Goal: Transaction & Acquisition: Book appointment/travel/reservation

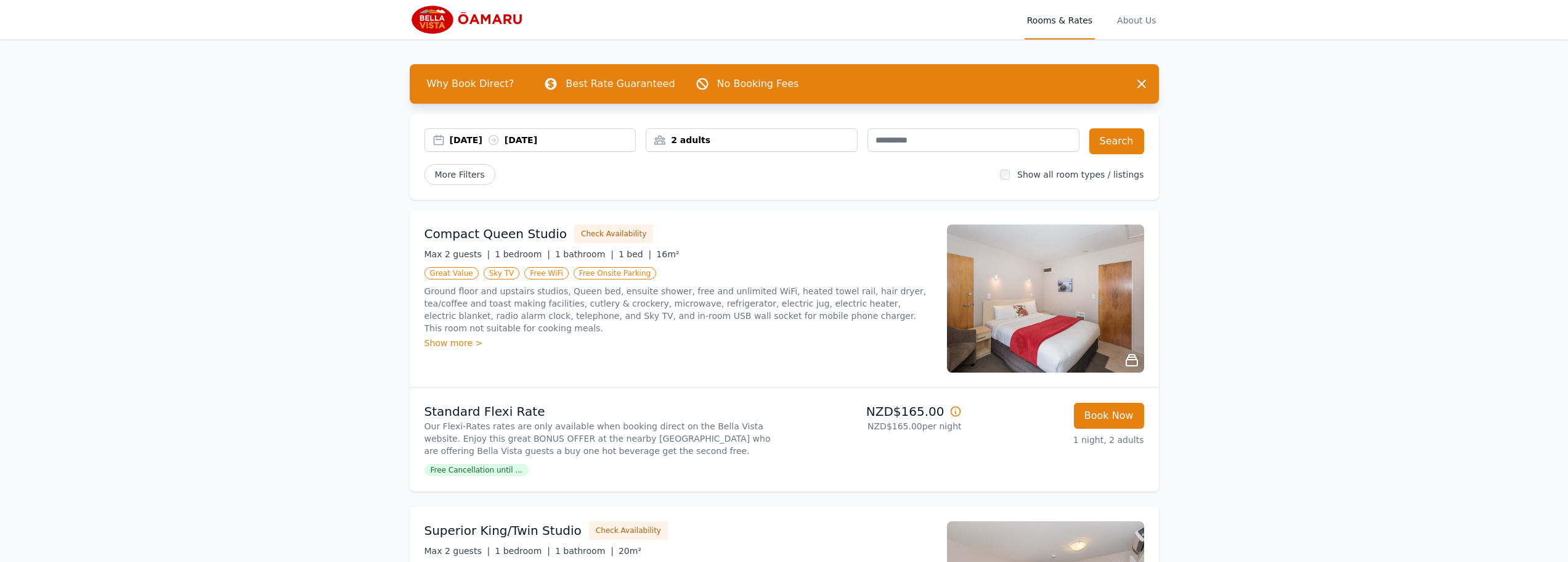
click at [579, 137] on div "[DATE] [DATE]" at bounding box center [542, 139] width 186 height 12
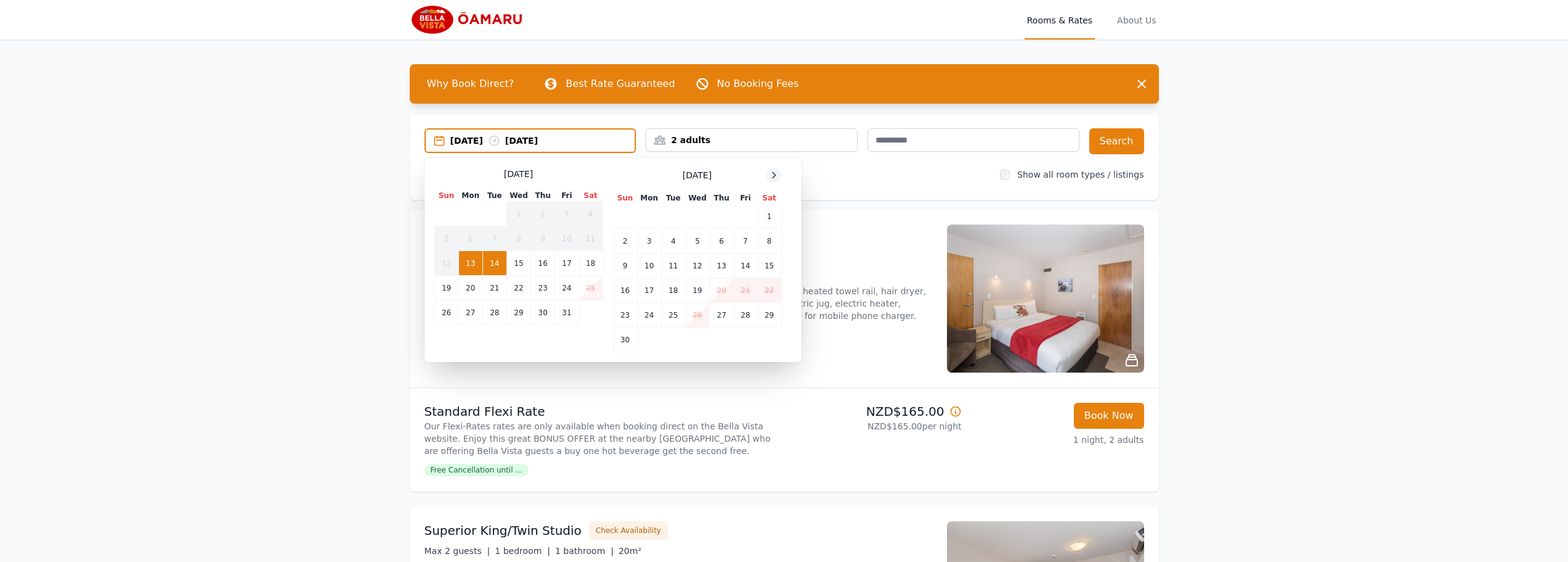
click at [778, 178] on icon at bounding box center [773, 175] width 10 height 10
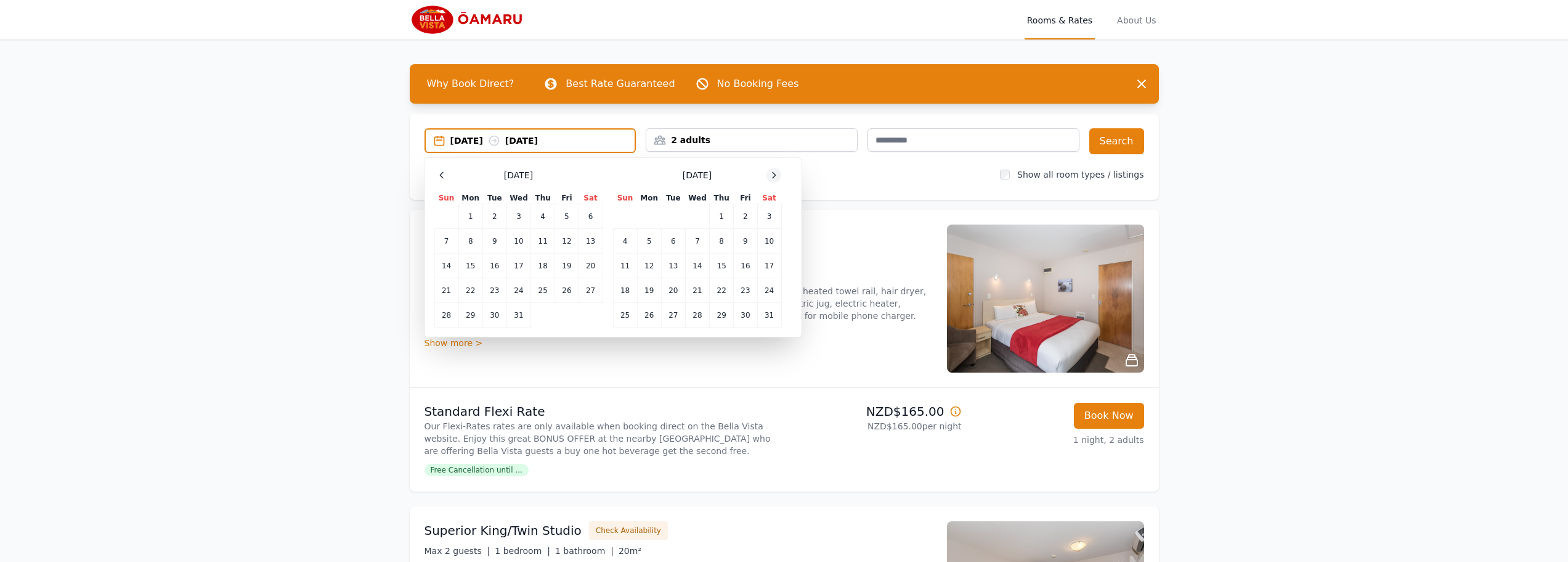
click at [778, 178] on icon at bounding box center [773, 175] width 10 height 10
click at [769, 267] on td "21" at bounding box center [769, 266] width 24 height 25
click at [633, 291] on td "22" at bounding box center [625, 291] width 24 height 25
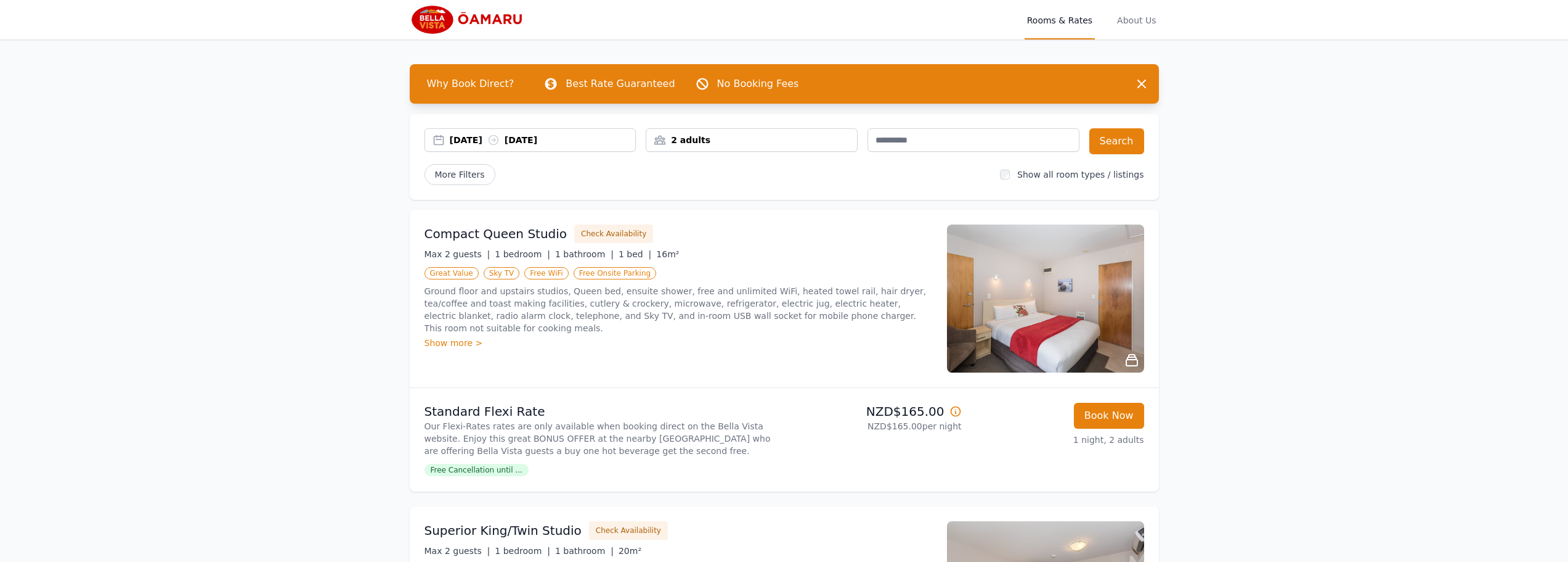
click at [781, 140] on div "2 adults" at bounding box center [751, 139] width 210 height 12
click at [738, 185] on icon at bounding box center [738, 186] width 10 height 10
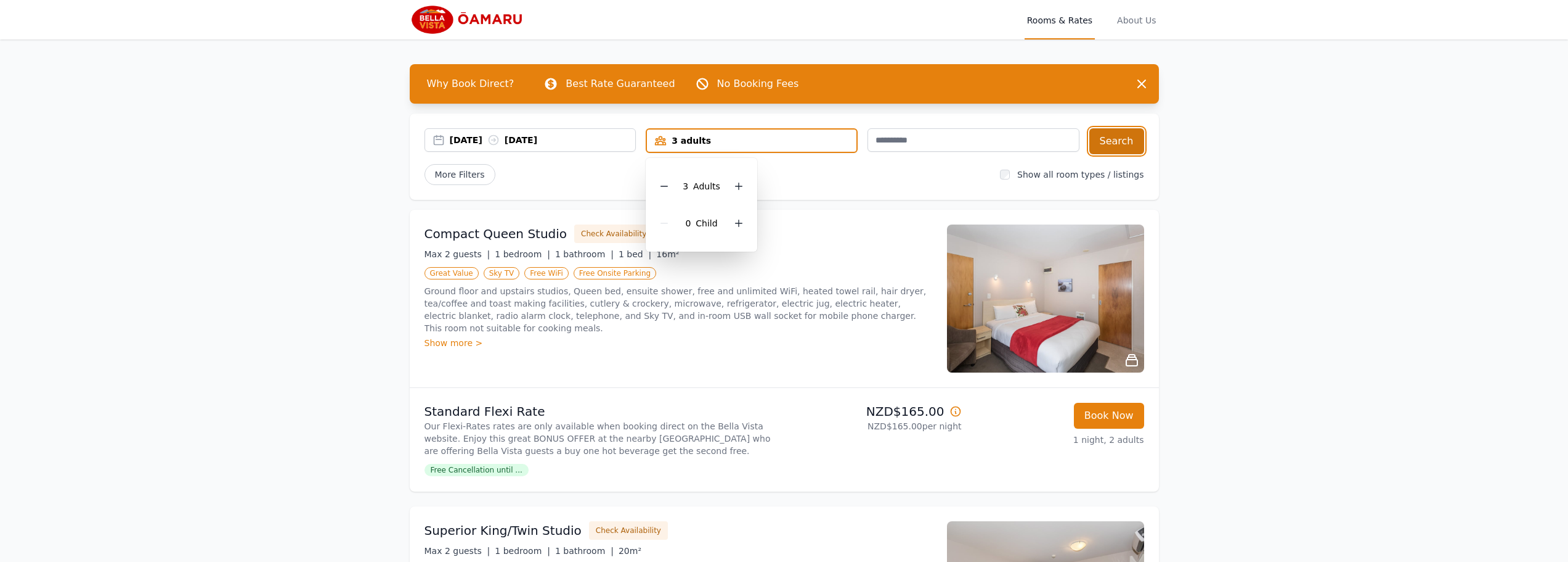
click at [1130, 142] on button "Search" at bounding box center [1116, 141] width 55 height 26
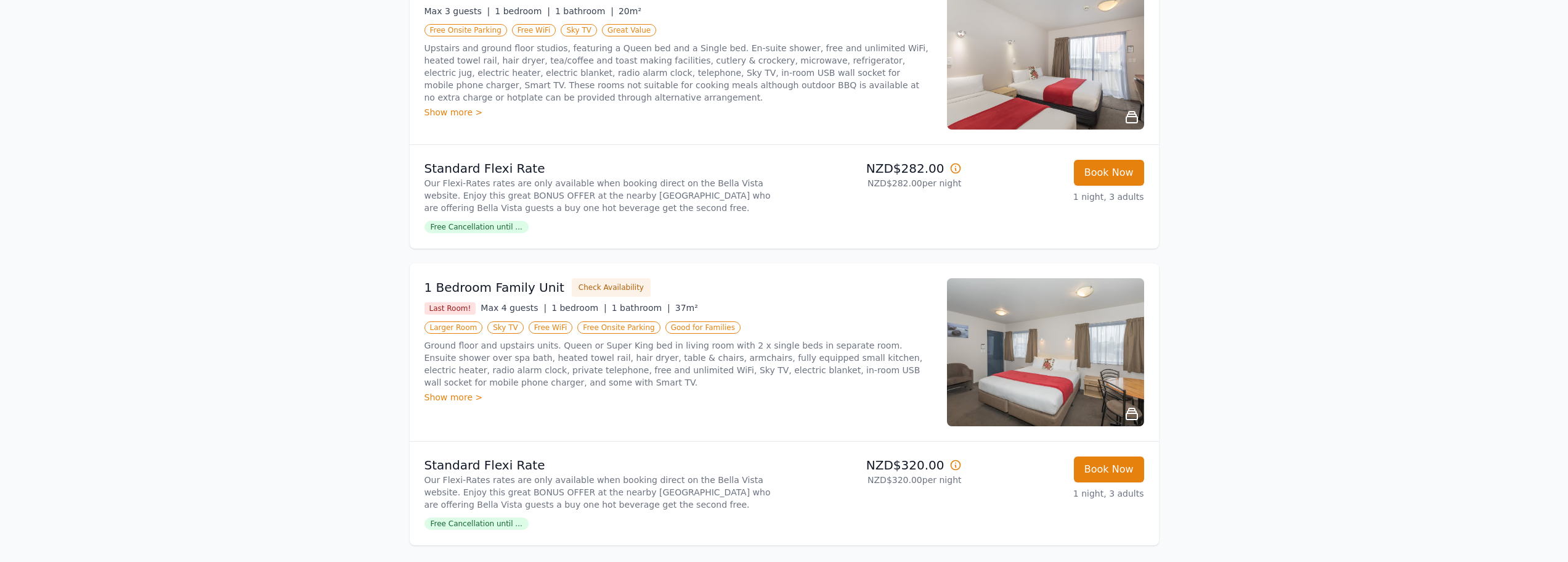
scroll to position [244, 0]
